Goal: Information Seeking & Learning: Learn about a topic

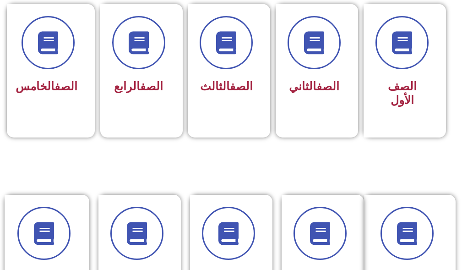
scroll to position [321, 0]
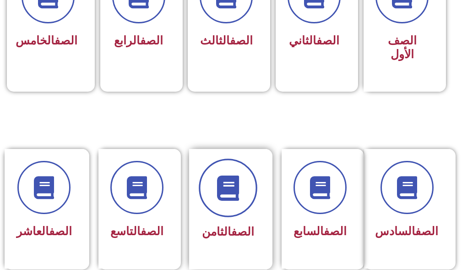
click at [215, 201] on span at bounding box center [228, 188] width 59 height 59
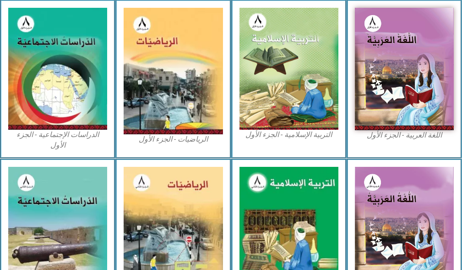
scroll to position [321, 0]
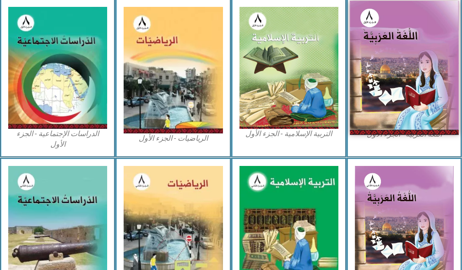
click at [427, 101] on img at bounding box center [404, 68] width 109 height 134
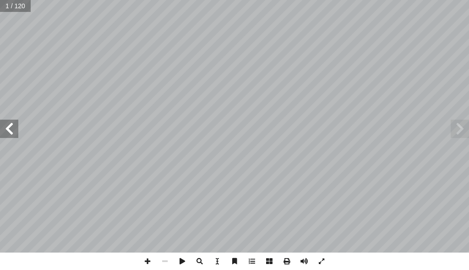
click at [3, 124] on span at bounding box center [9, 129] width 18 height 18
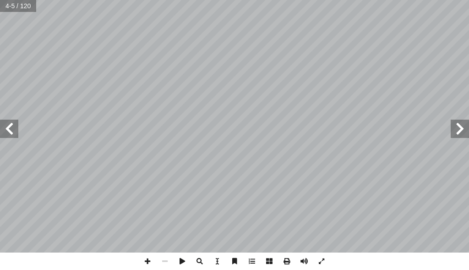
click at [3, 124] on span at bounding box center [9, 129] width 18 height 18
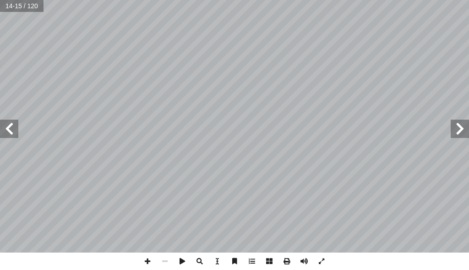
click at [3, 124] on span at bounding box center [9, 129] width 18 height 18
